Goal: Transaction & Acquisition: Purchase product/service

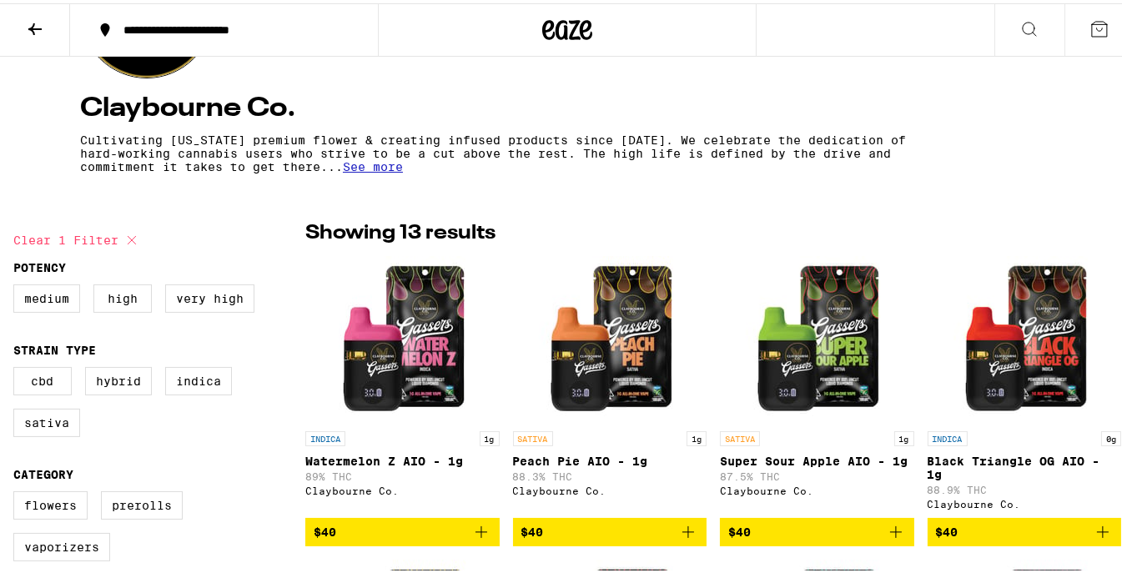
scroll to position [138, 0]
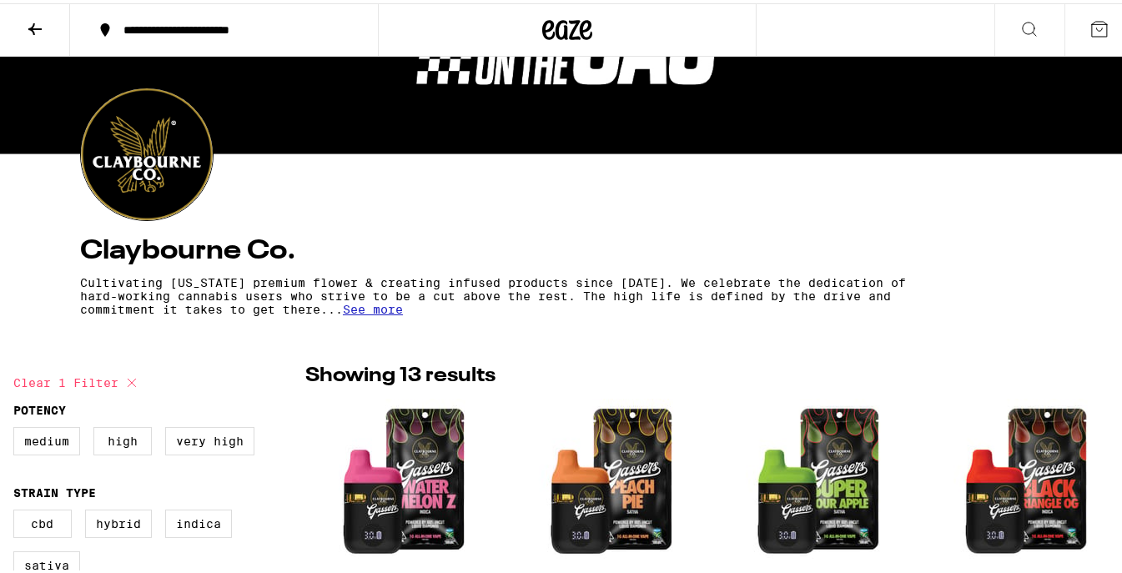
click at [380, 309] on span "See more" at bounding box center [373, 305] width 60 height 13
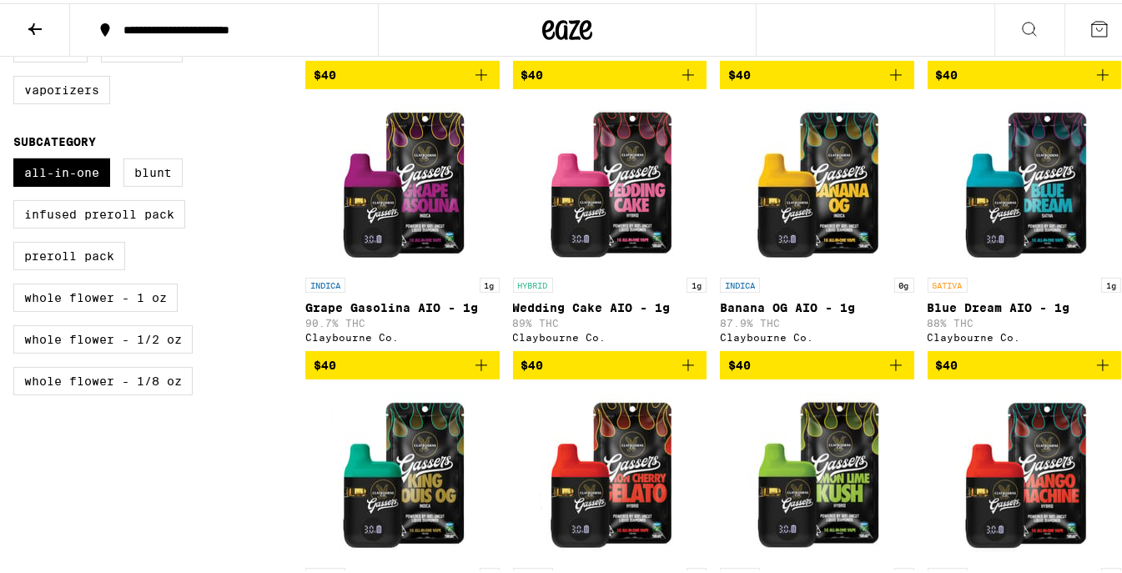
scroll to position [833, 0]
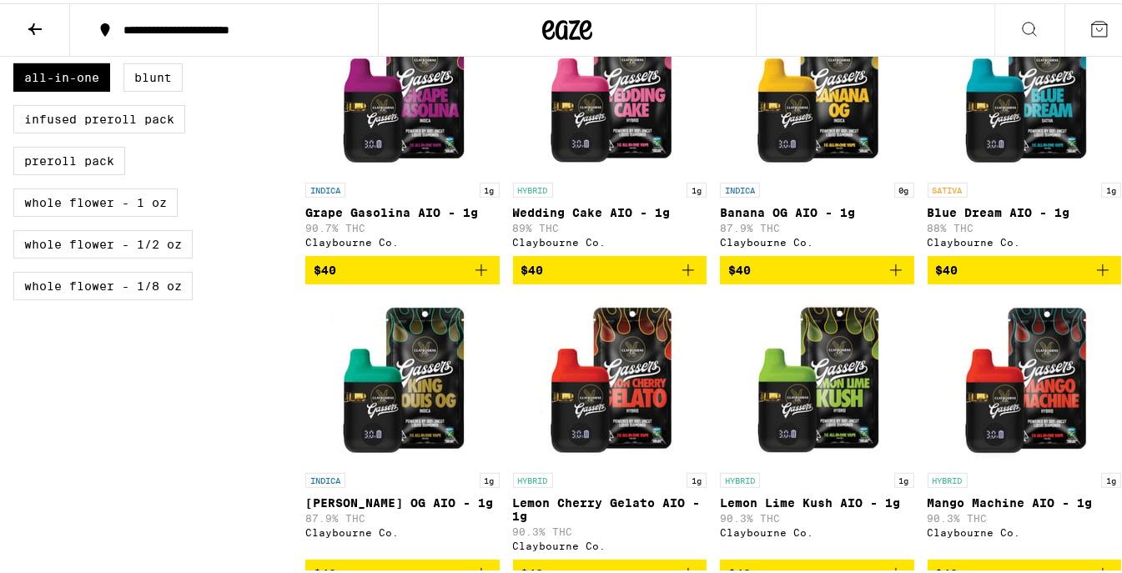
click at [628, 281] on button "$40" at bounding box center [610, 267] width 194 height 28
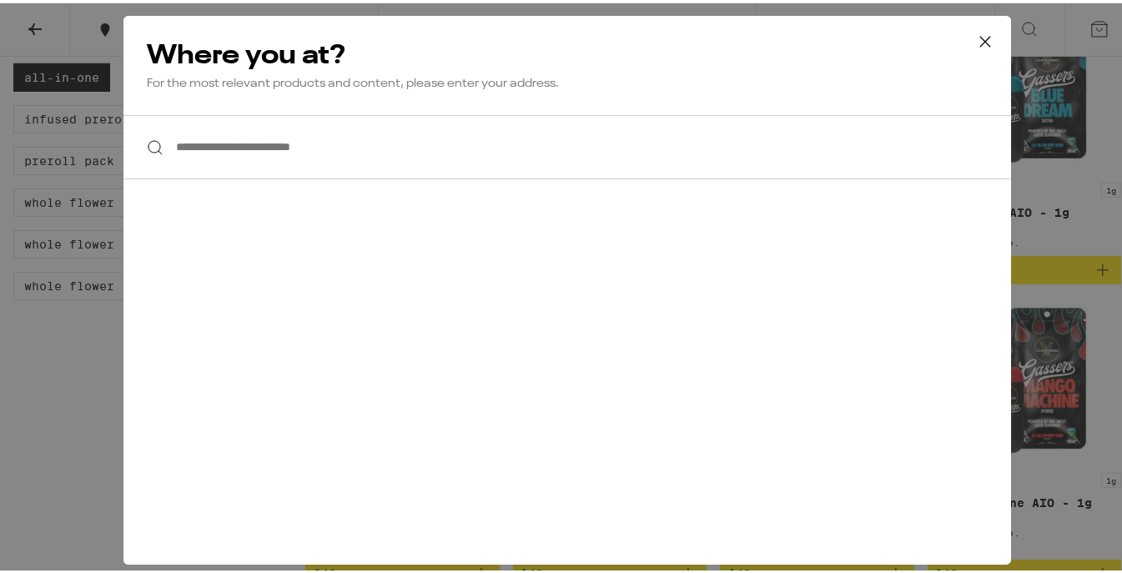
click at [980, 36] on icon at bounding box center [985, 38] width 10 height 10
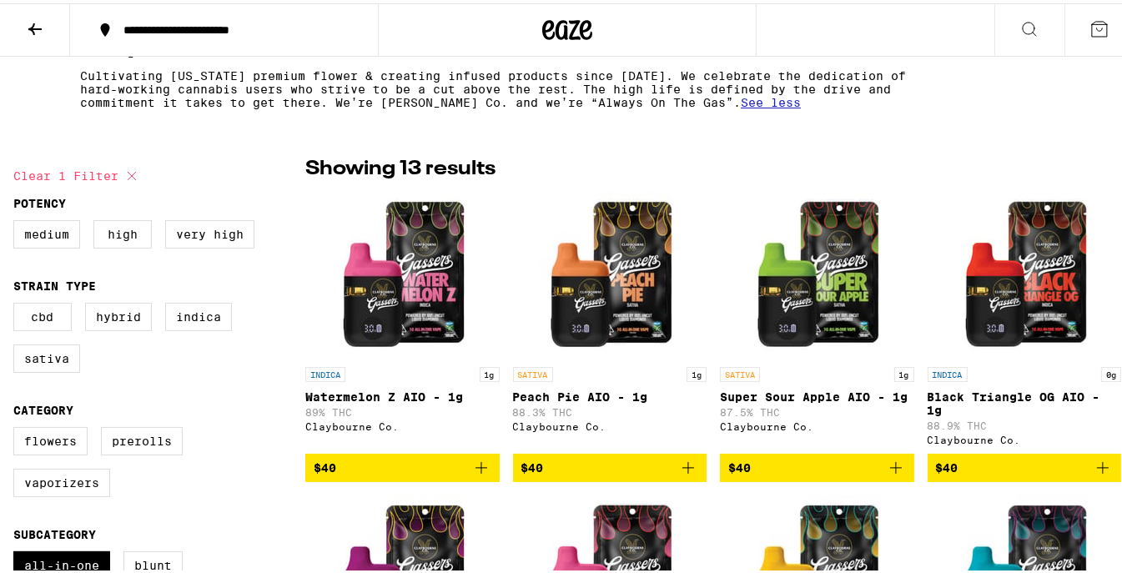
scroll to position [138, 0]
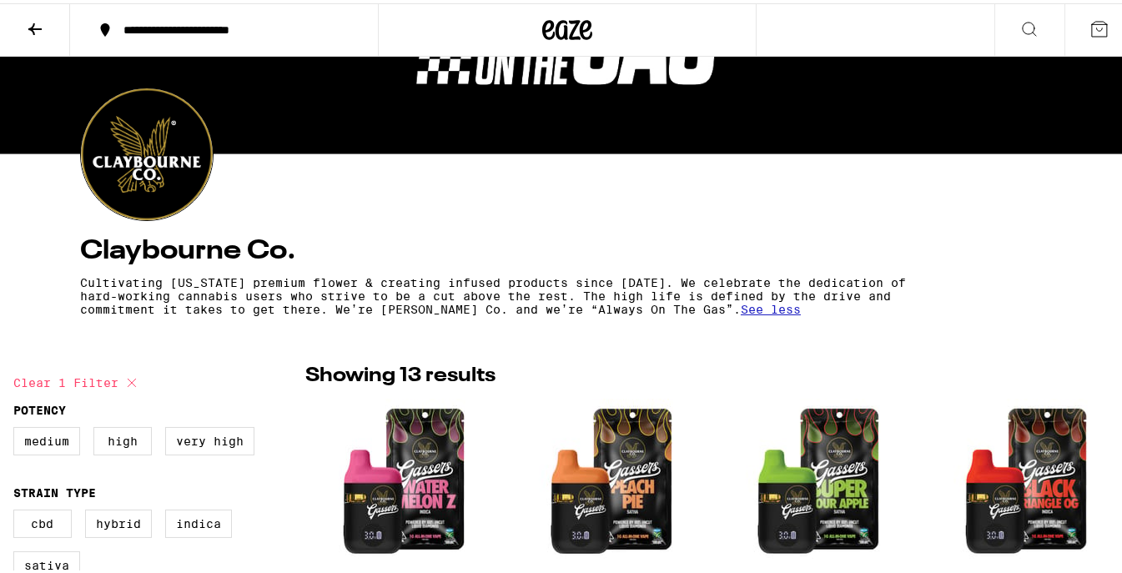
click at [28, 18] on icon at bounding box center [35, 26] width 20 height 20
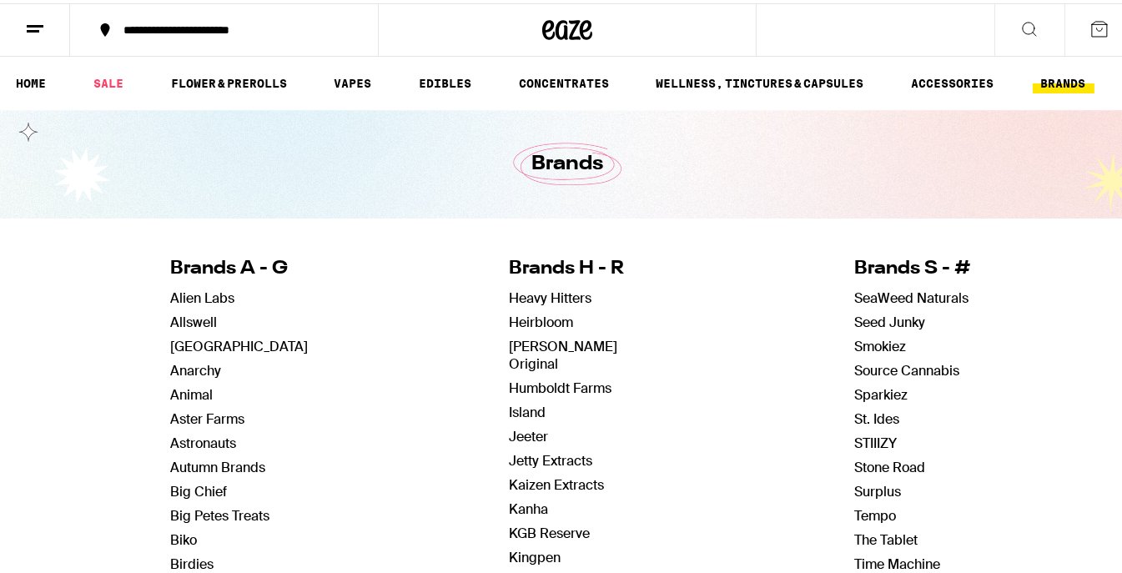
click at [31, 24] on icon at bounding box center [35, 26] width 20 height 20
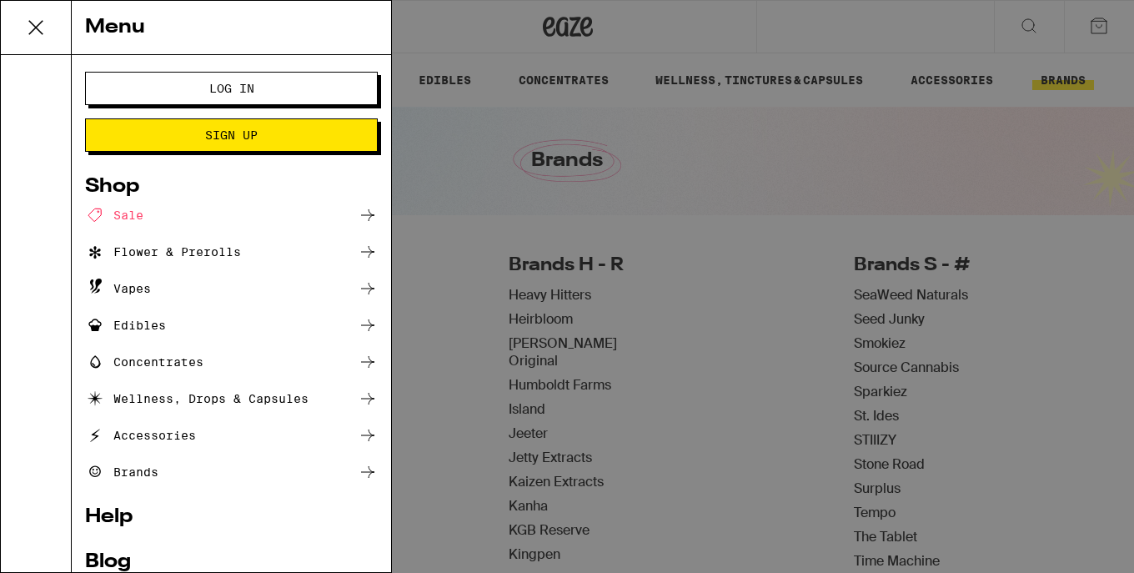
click at [238, 88] on span "Log In" at bounding box center [231, 89] width 45 height 12
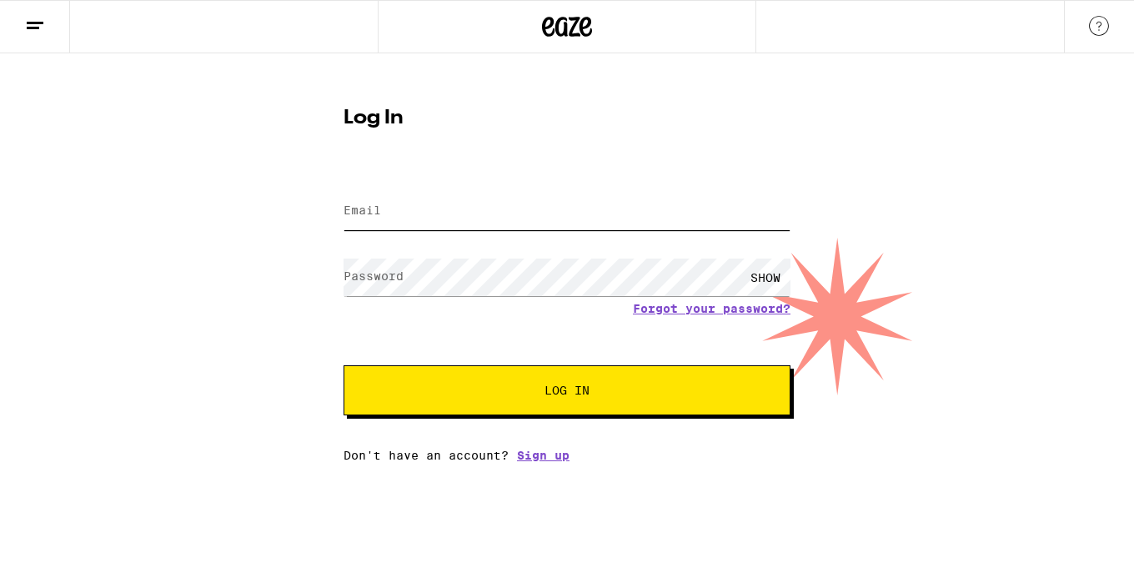
type input "[EMAIL_ADDRESS][DOMAIN_NAME]"
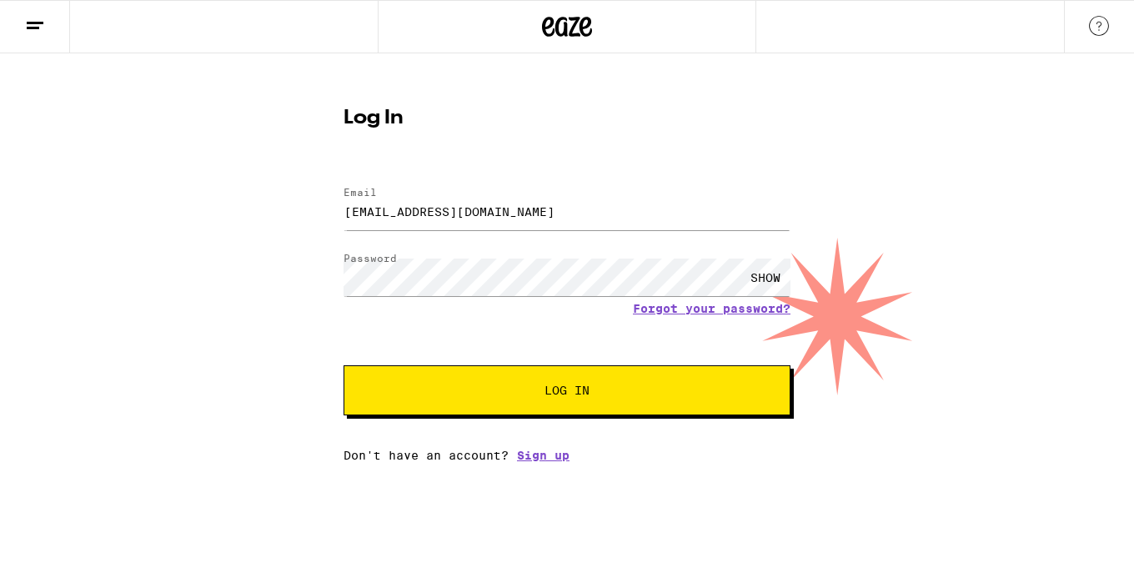
click at [560, 410] on button "Log In" at bounding box center [567, 390] width 447 height 50
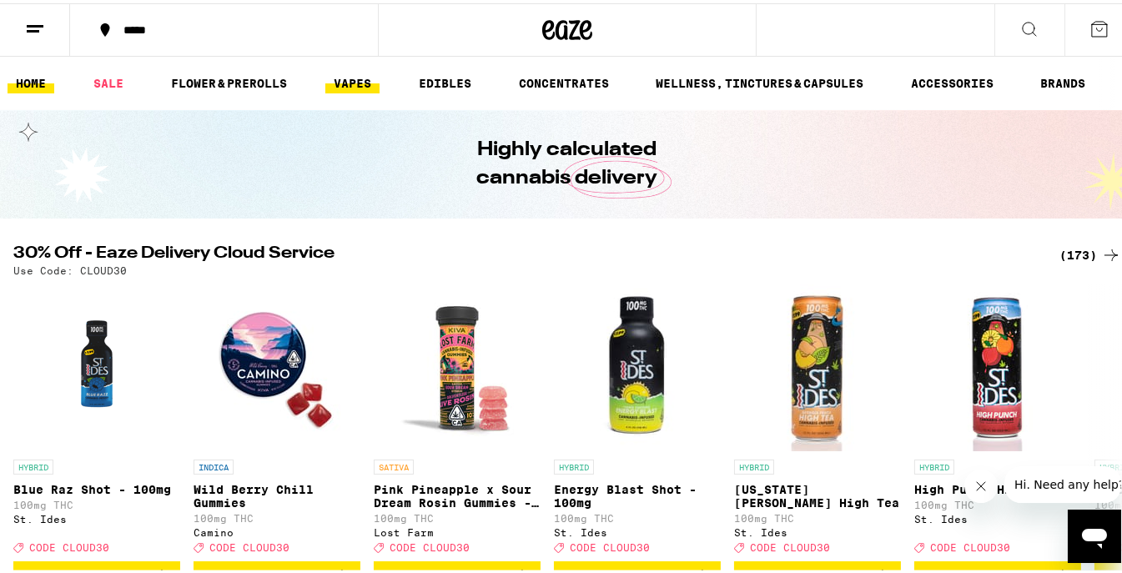
click at [355, 85] on link "VAPES" at bounding box center [352, 80] width 54 height 20
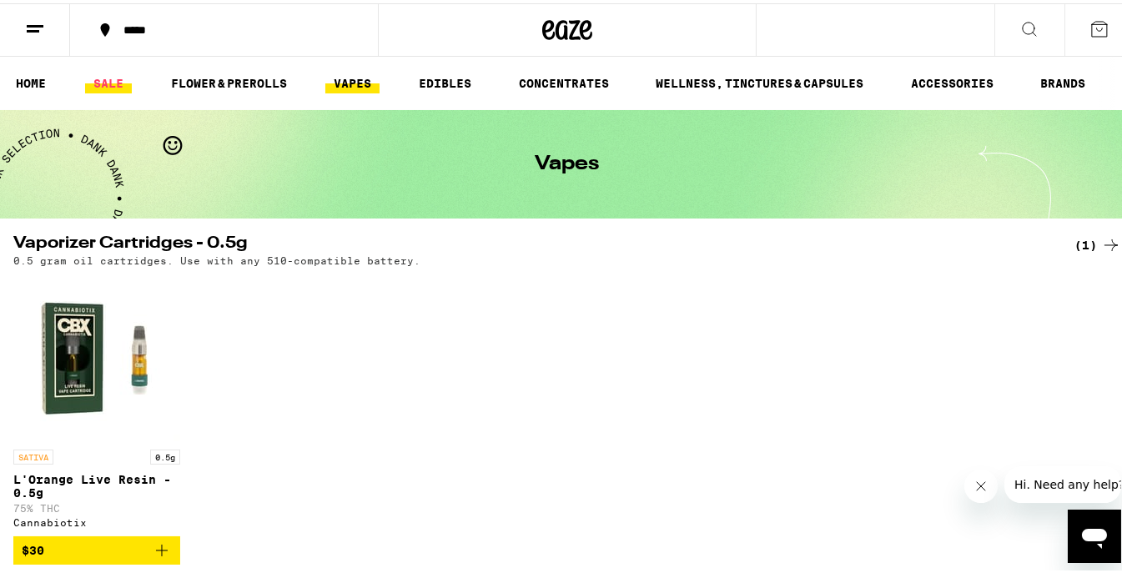
click at [107, 85] on link "SALE" at bounding box center [108, 80] width 47 height 20
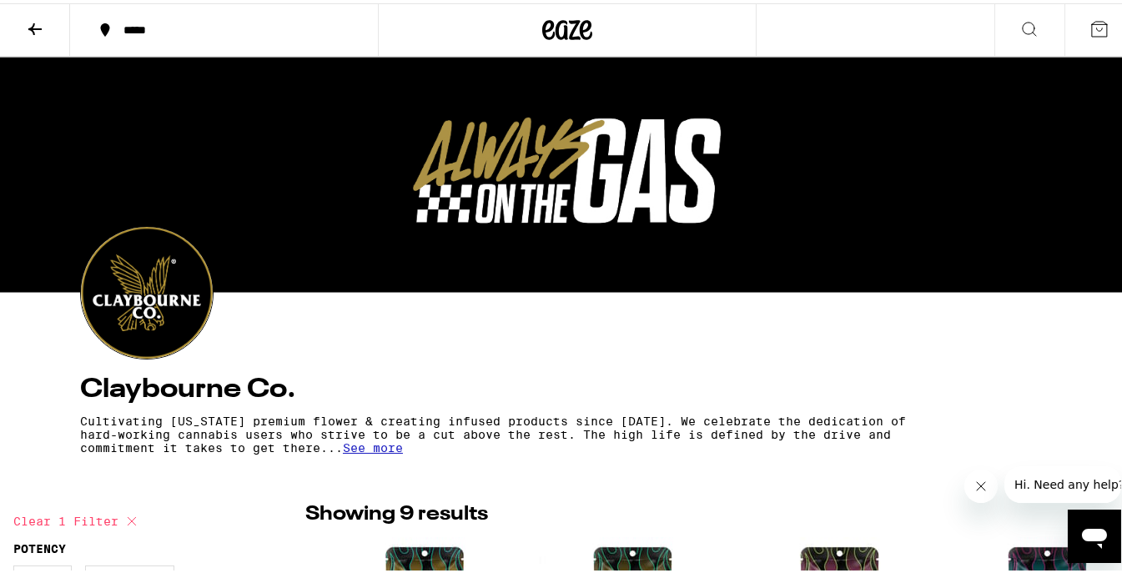
click at [37, 19] on icon at bounding box center [35, 26] width 20 height 20
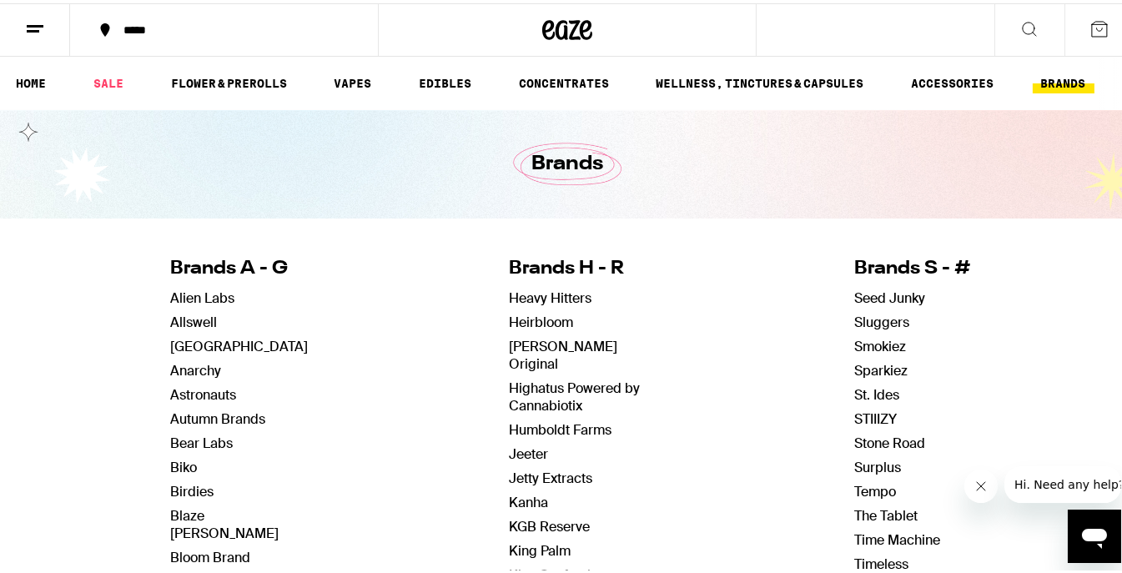
click at [37, 19] on icon at bounding box center [35, 26] width 20 height 20
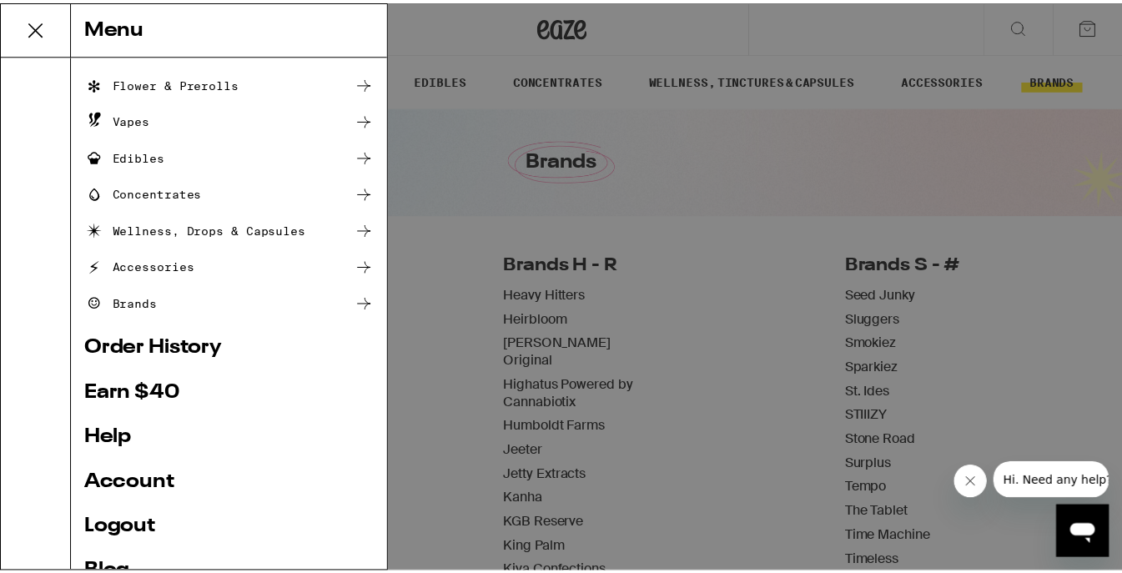
scroll to position [192, 0]
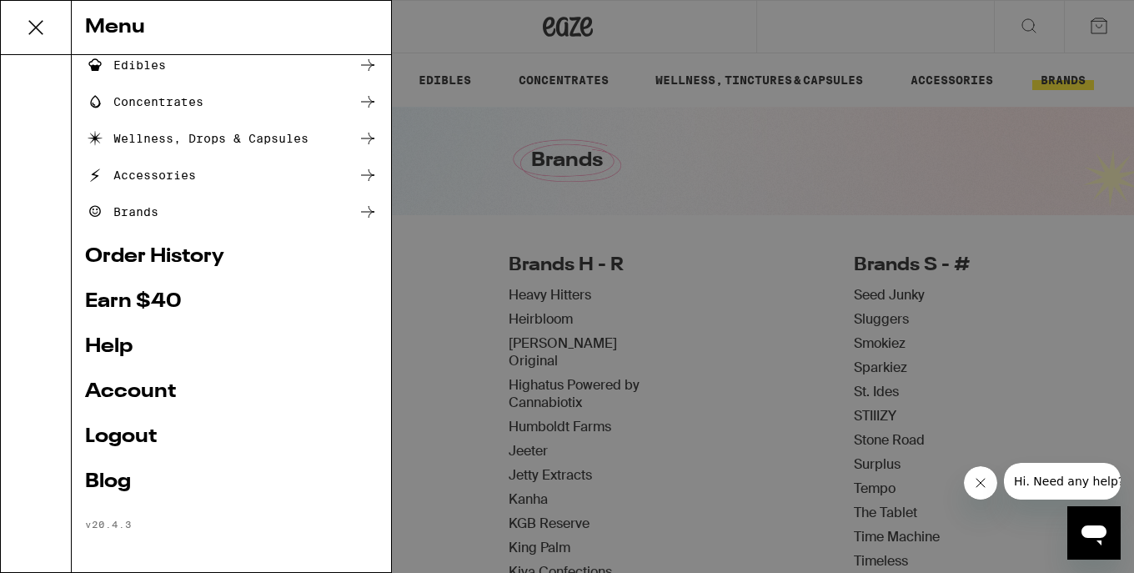
click at [125, 434] on link "Logout" at bounding box center [231, 437] width 293 height 20
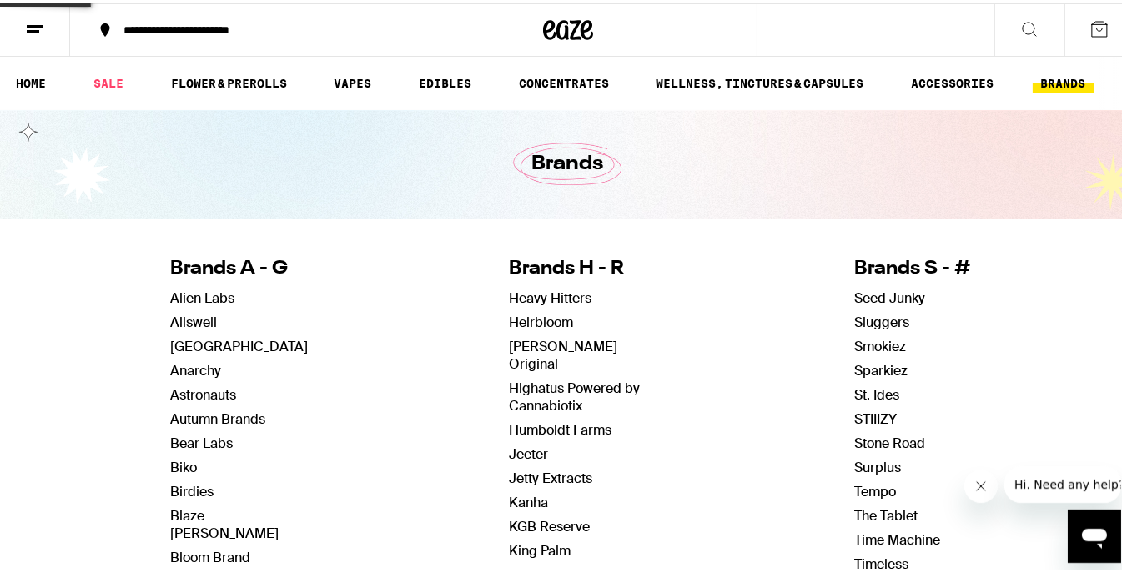
scroll to position [78, 0]
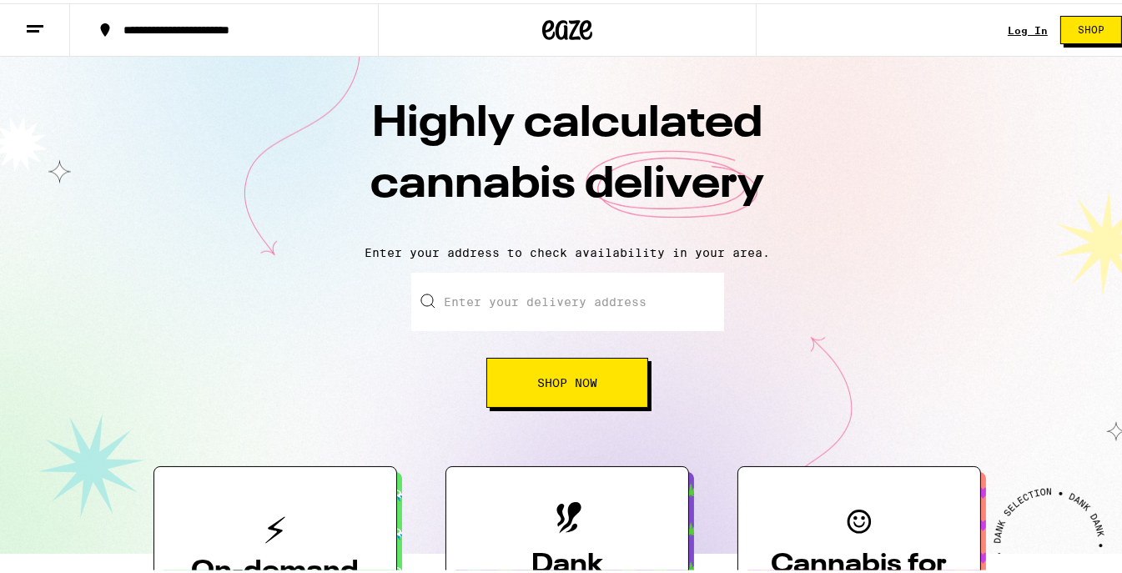
click at [564, 294] on input "Enter your delivery address" at bounding box center [567, 298] width 313 height 58
drag, startPoint x: 1069, startPoint y: 3, endPoint x: 1079, endPoint y: 18, distance: 18.0
click at [1070, 6] on div "Log In Shop" at bounding box center [1071, 26] width 127 height 53
click at [1089, 43] on div "Log In Shop" at bounding box center [1071, 26] width 127 height 53
click at [1082, 37] on button "Shop" at bounding box center [1091, 27] width 62 height 28
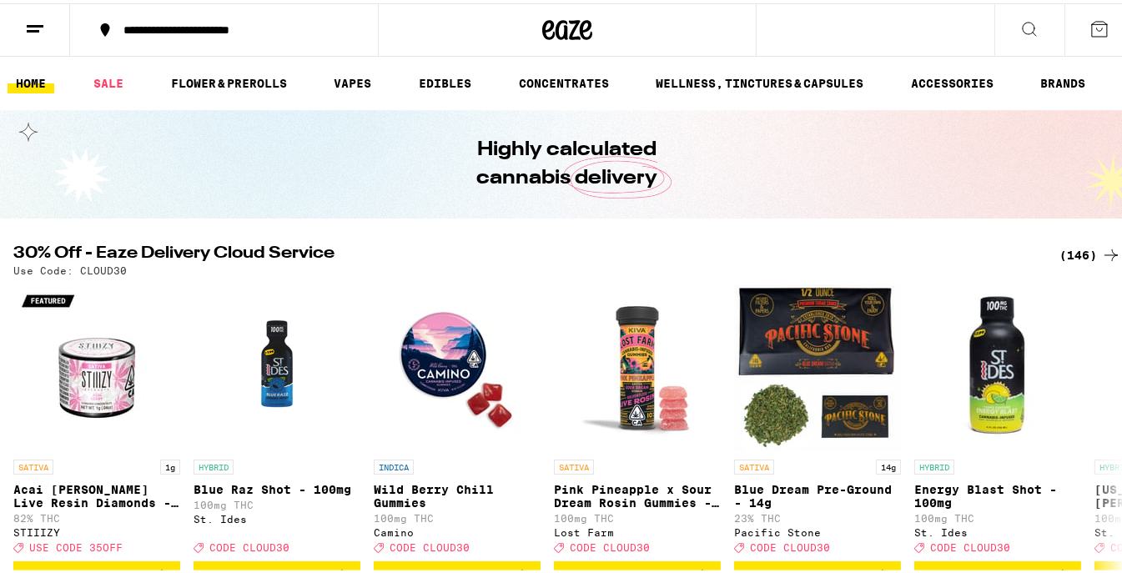
click at [38, 28] on line at bounding box center [33, 28] width 13 height 0
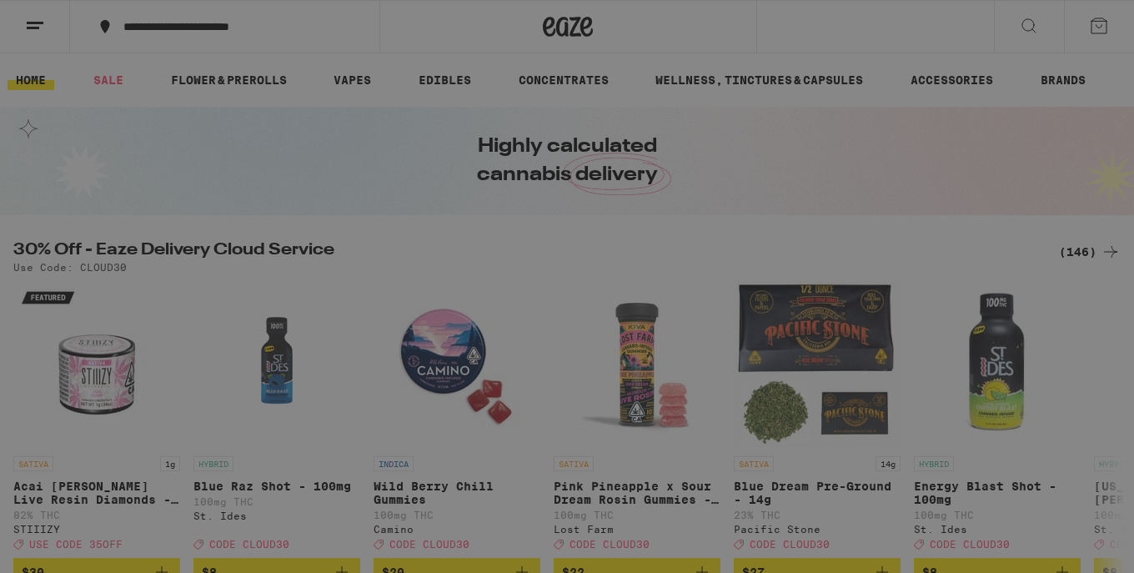
click at [358, 288] on icon at bounding box center [368, 289] width 20 height 20
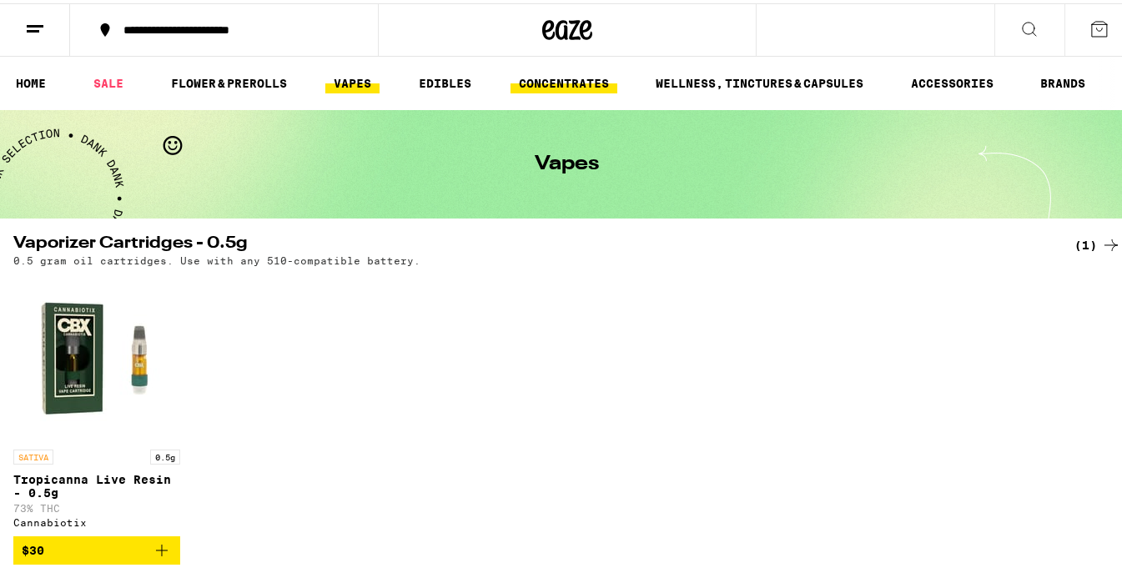
click at [598, 85] on link "CONCENTRATES" at bounding box center [563, 80] width 107 height 20
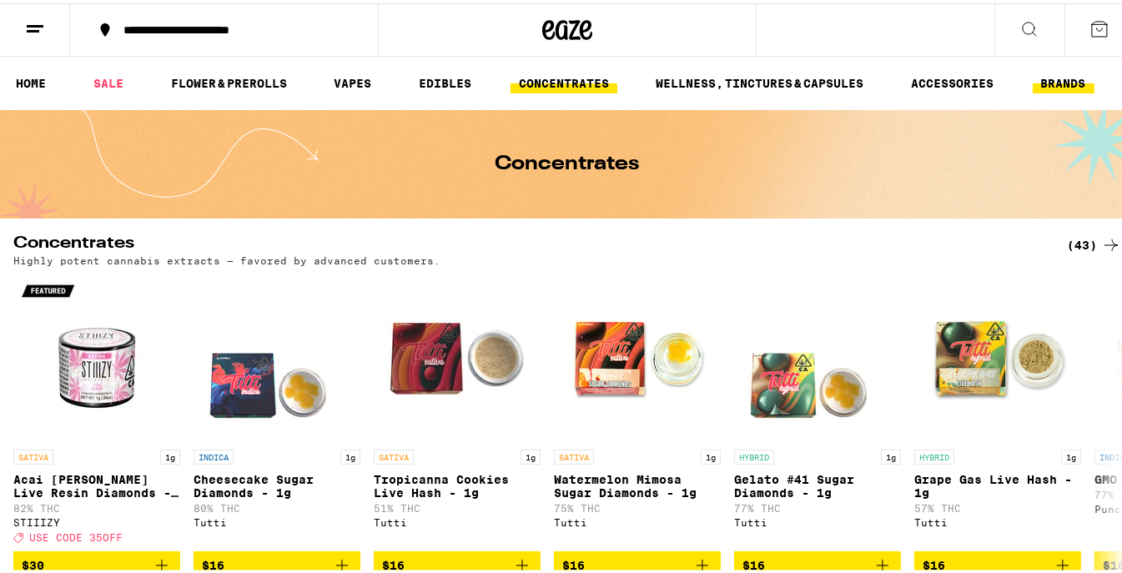
click at [1073, 73] on link "BRANDS" at bounding box center [1064, 80] width 62 height 20
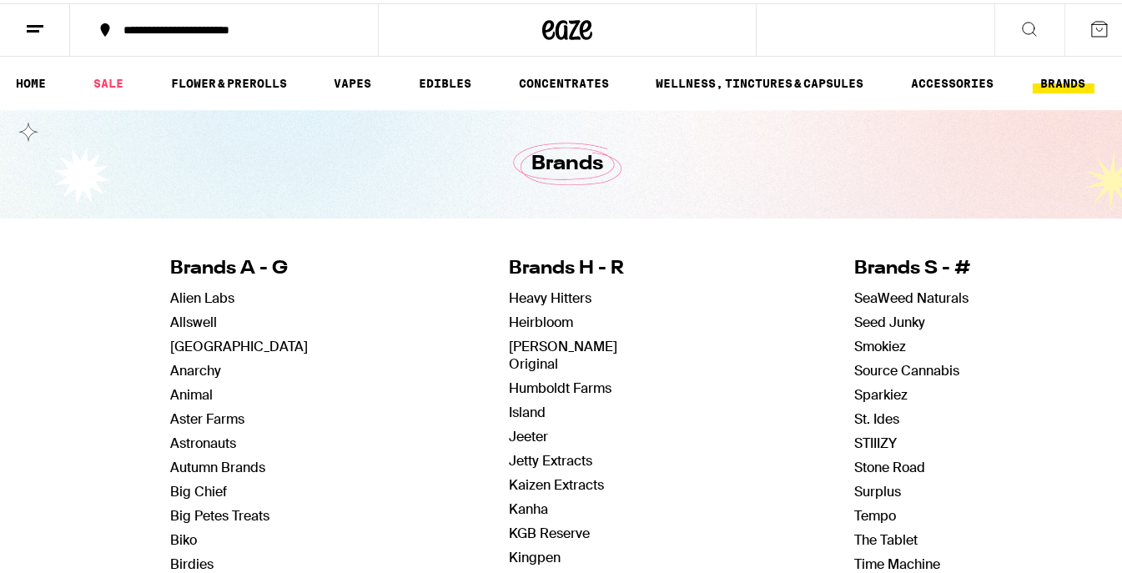
scroll to position [556, 0]
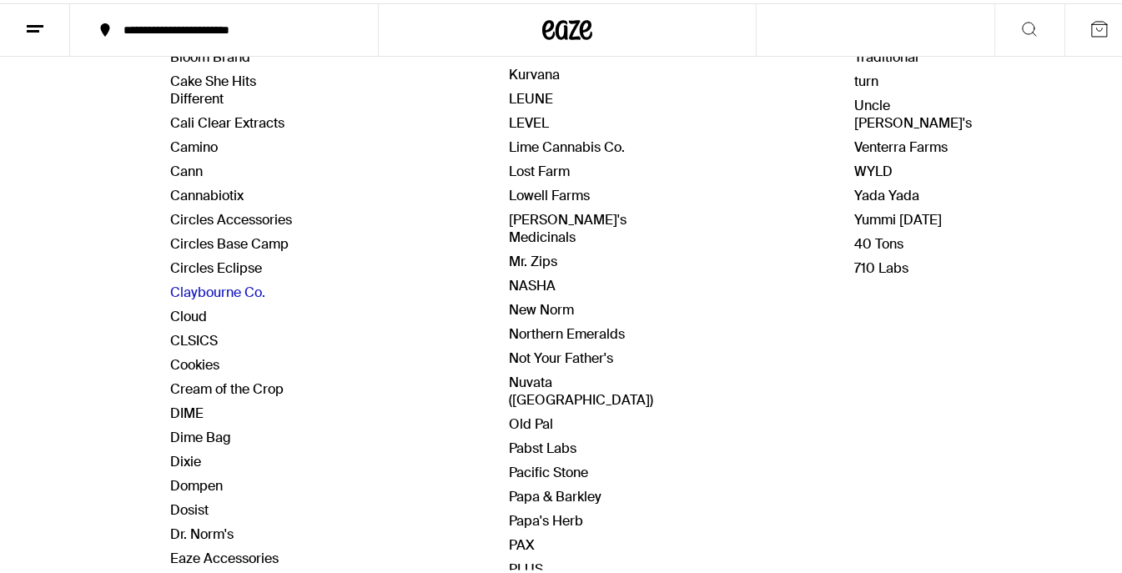
click at [207, 282] on link "Claybourne Co." at bounding box center [217, 289] width 95 height 18
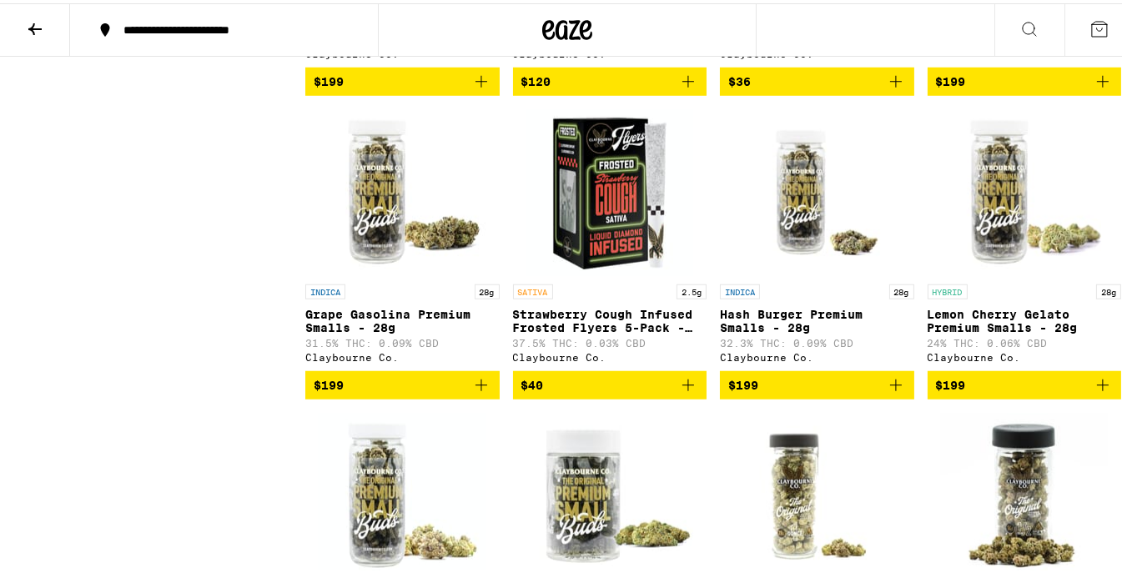
scroll to position [2363, 0]
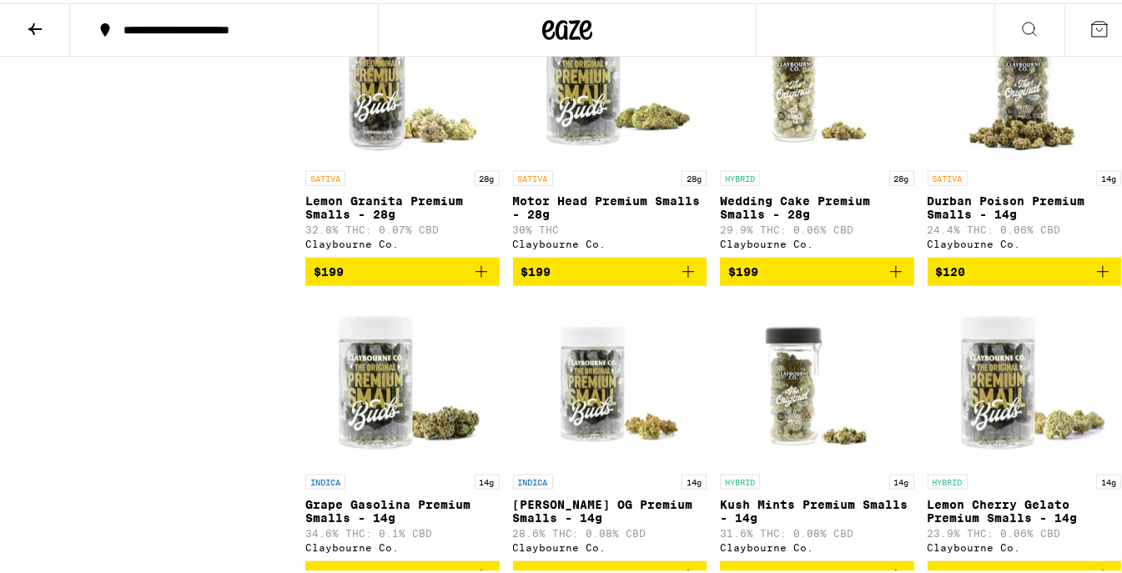
click at [761, 279] on span "$199" at bounding box center [817, 269] width 178 height 20
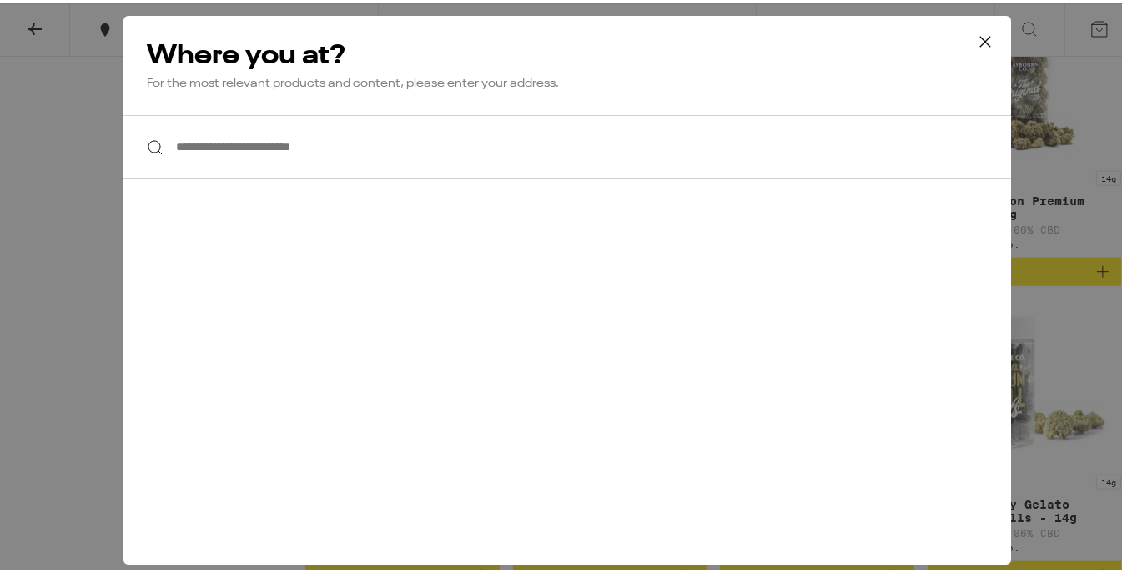
click at [310, 138] on input "**********" at bounding box center [567, 144] width 888 height 64
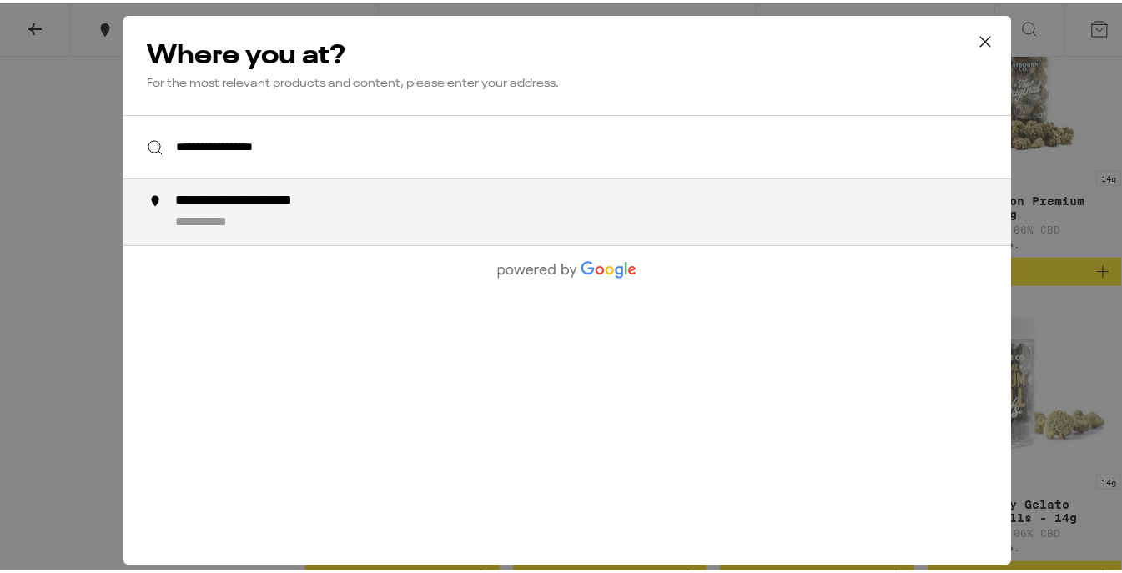
click at [304, 185] on li "**********" at bounding box center [567, 209] width 888 height 66
type input "**********"
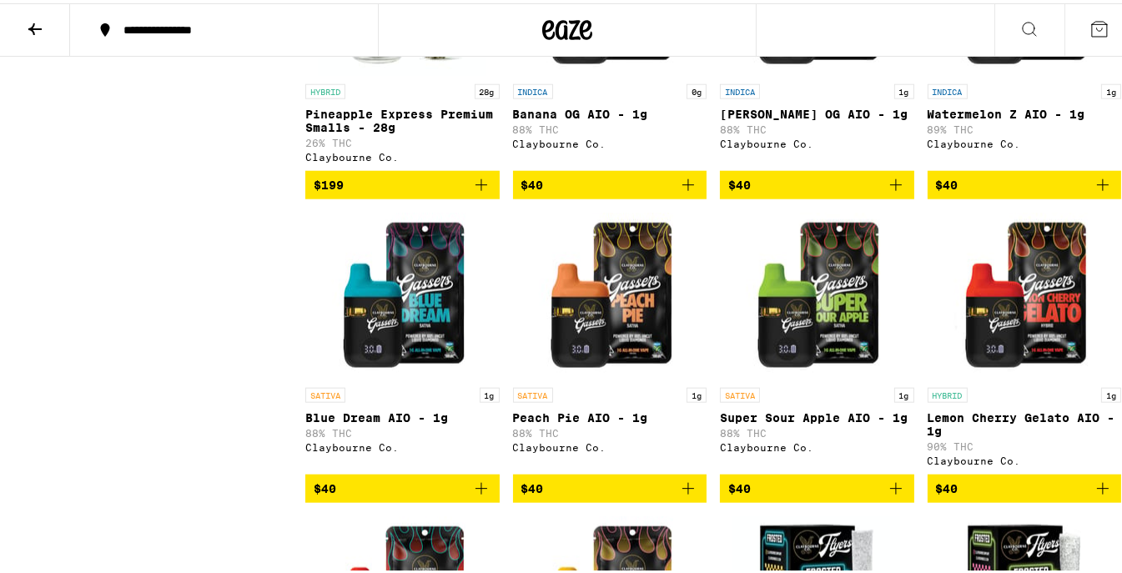
scroll to position [2459, 0]
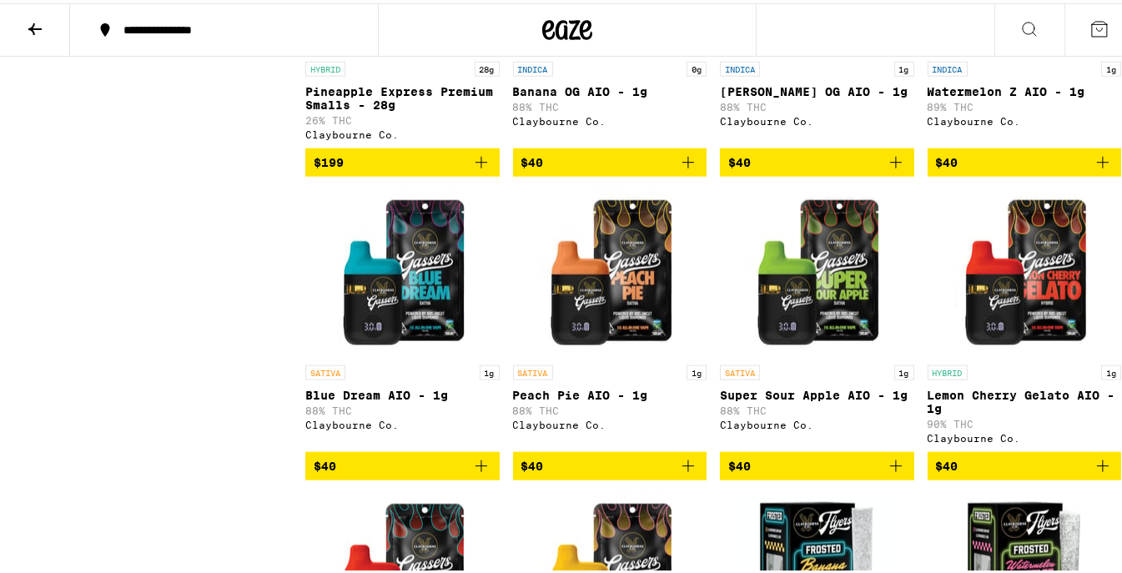
click at [1013, 473] on span "$40" at bounding box center [1025, 463] width 178 height 20
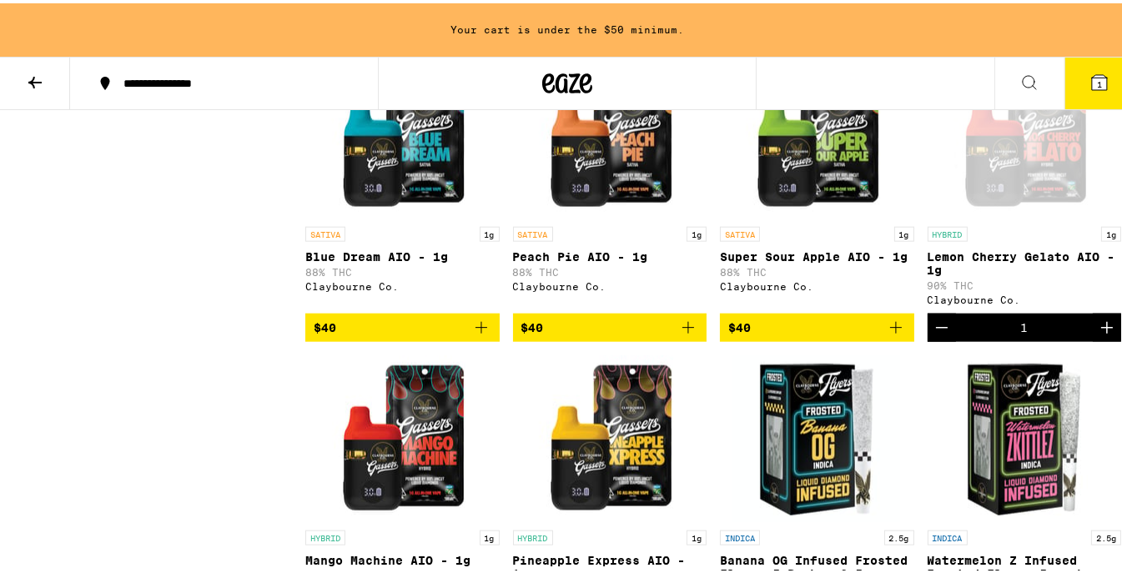
scroll to position [2790, 0]
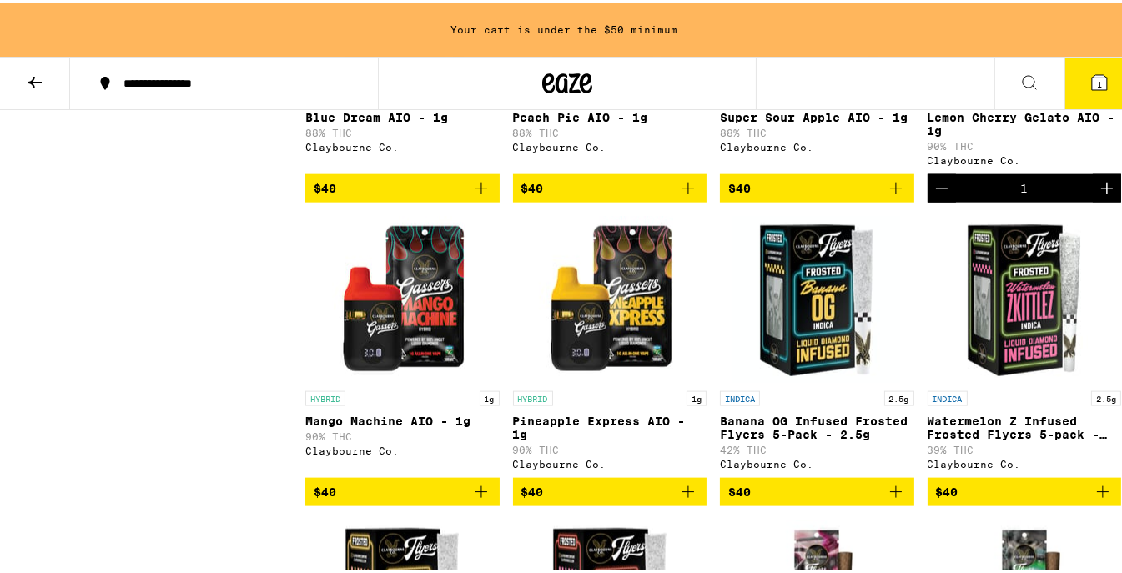
click at [370, 499] on span "$40" at bounding box center [403, 489] width 178 height 20
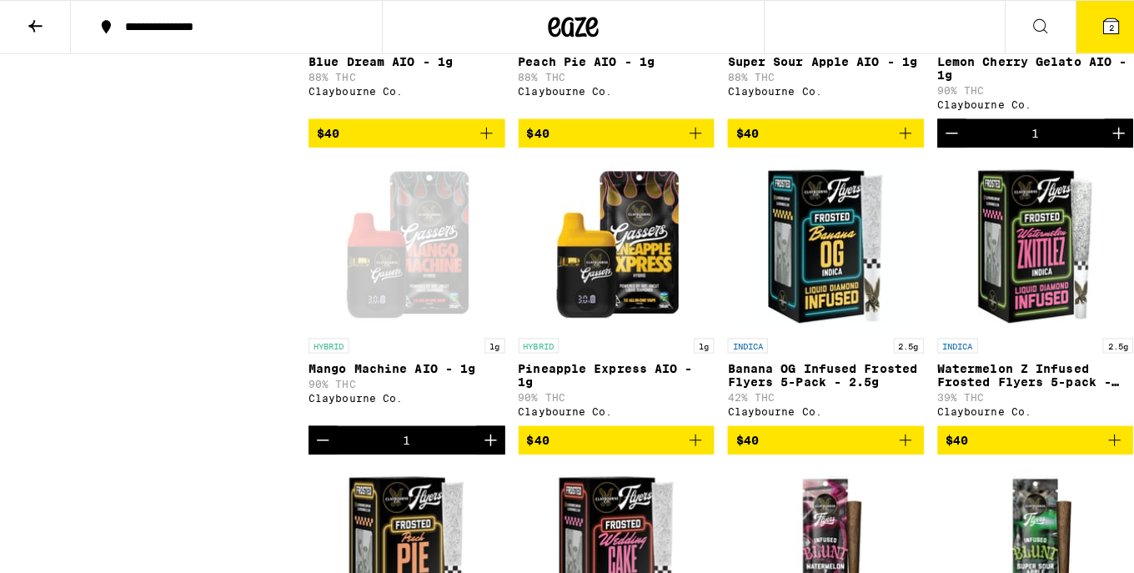
scroll to position [2737, 0]
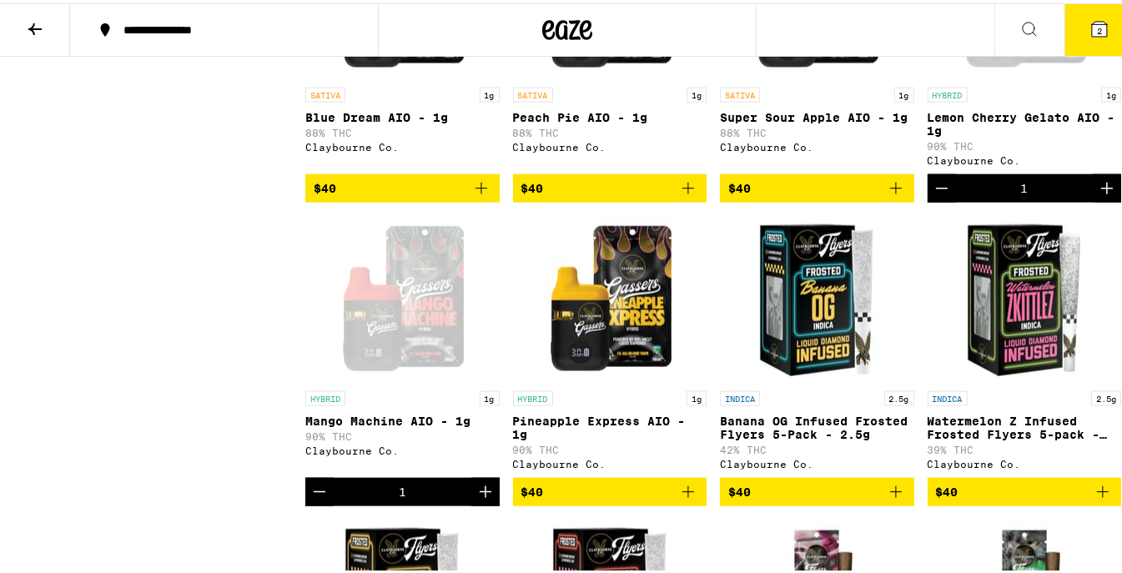
click at [1097, 24] on span "2" at bounding box center [1099, 28] width 5 height 10
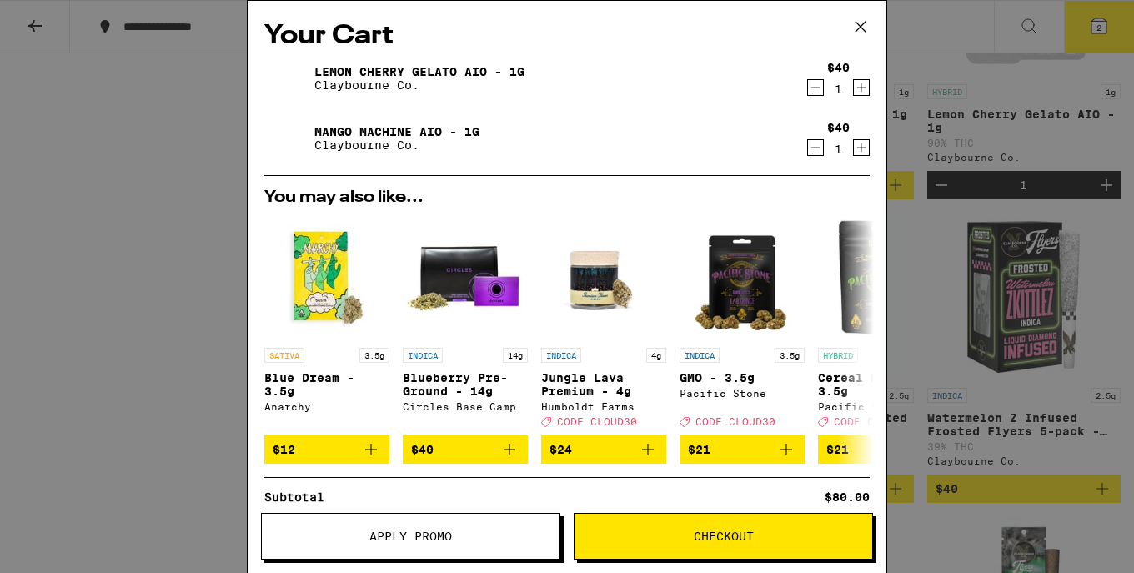
click at [679, 536] on span "Checkout" at bounding box center [724, 537] width 298 height 12
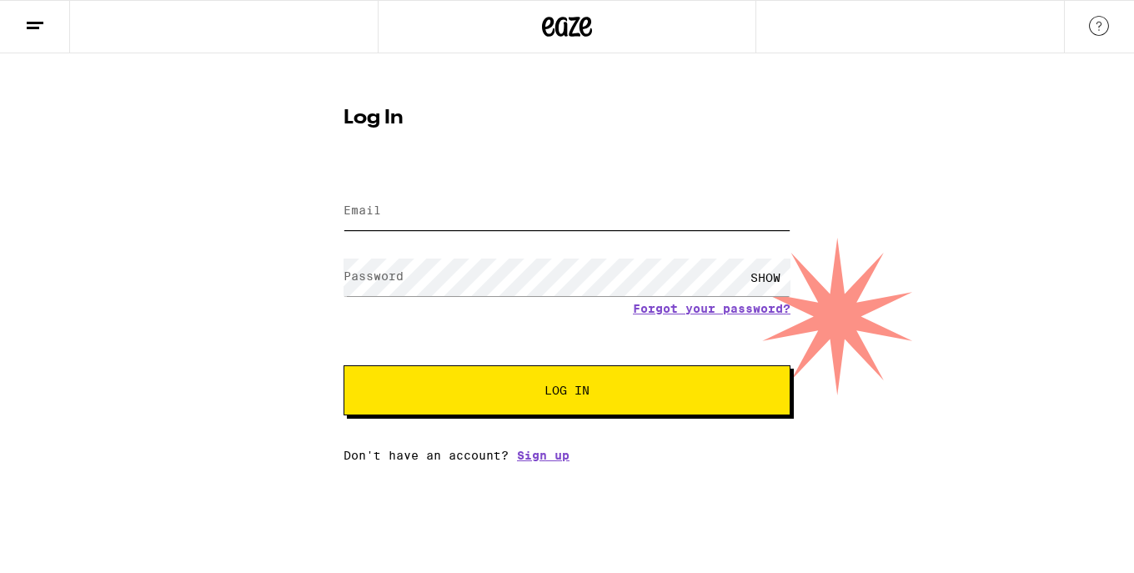
type input "[EMAIL_ADDRESS][DOMAIN_NAME]"
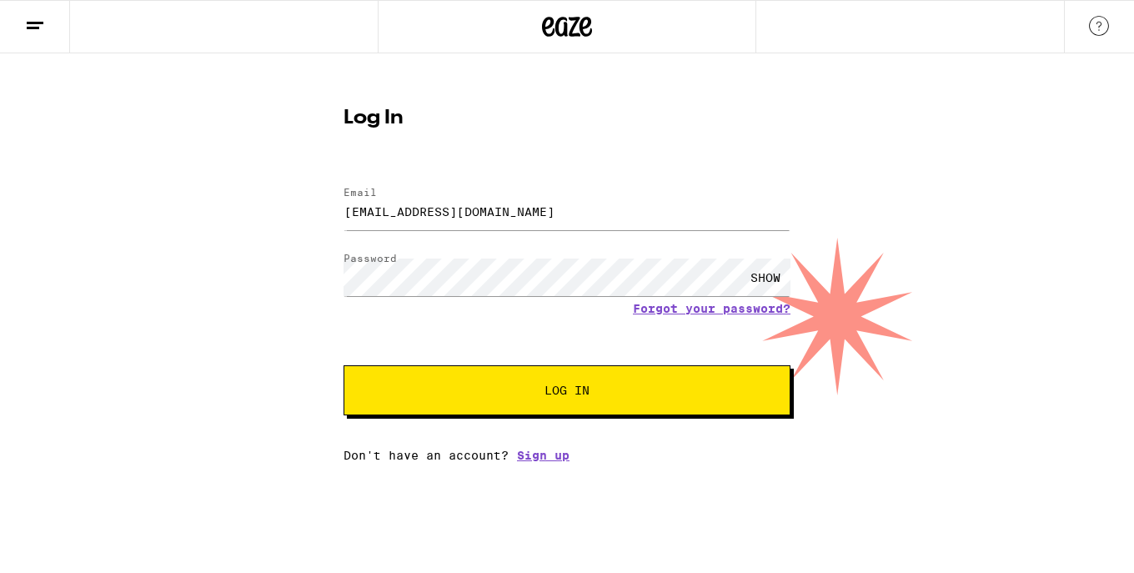
click at [567, 410] on button "Log In" at bounding box center [567, 390] width 447 height 50
